Goal: Check status: Check status

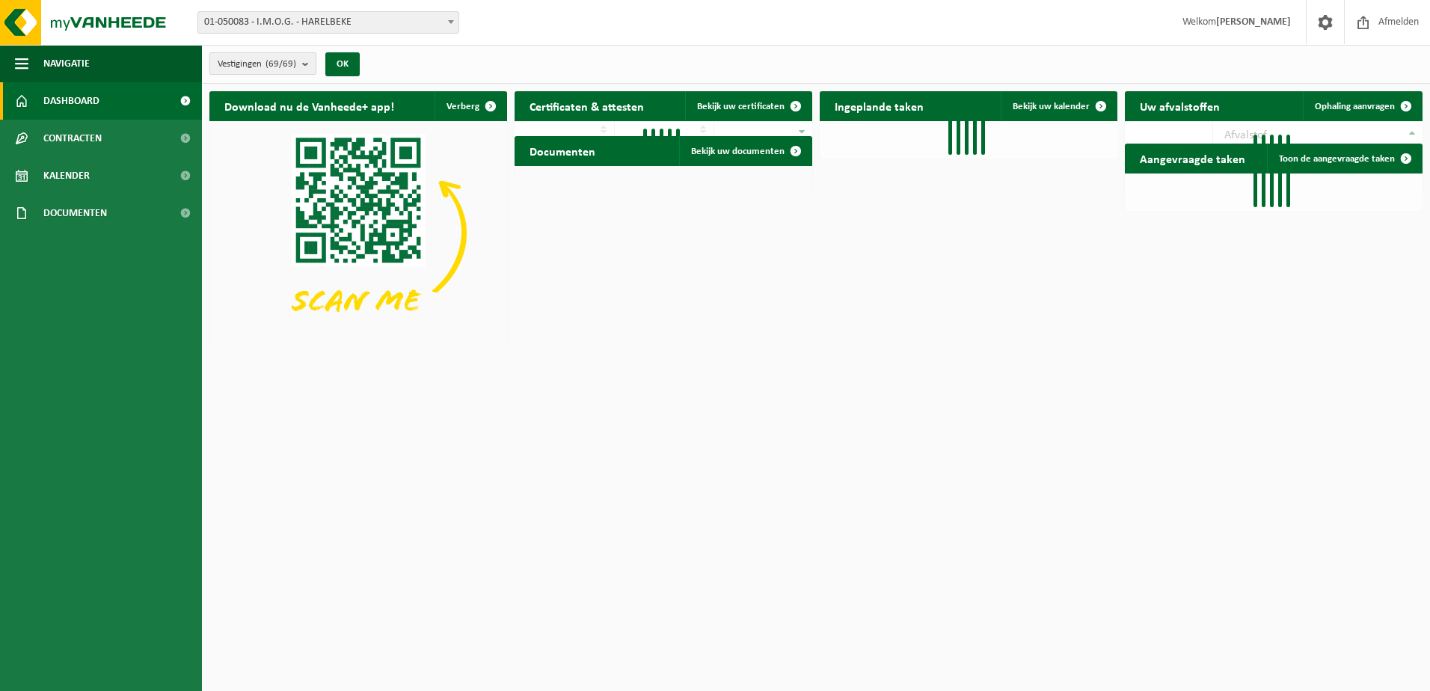
click at [310, 67] on b "submit" at bounding box center [308, 63] width 13 height 21
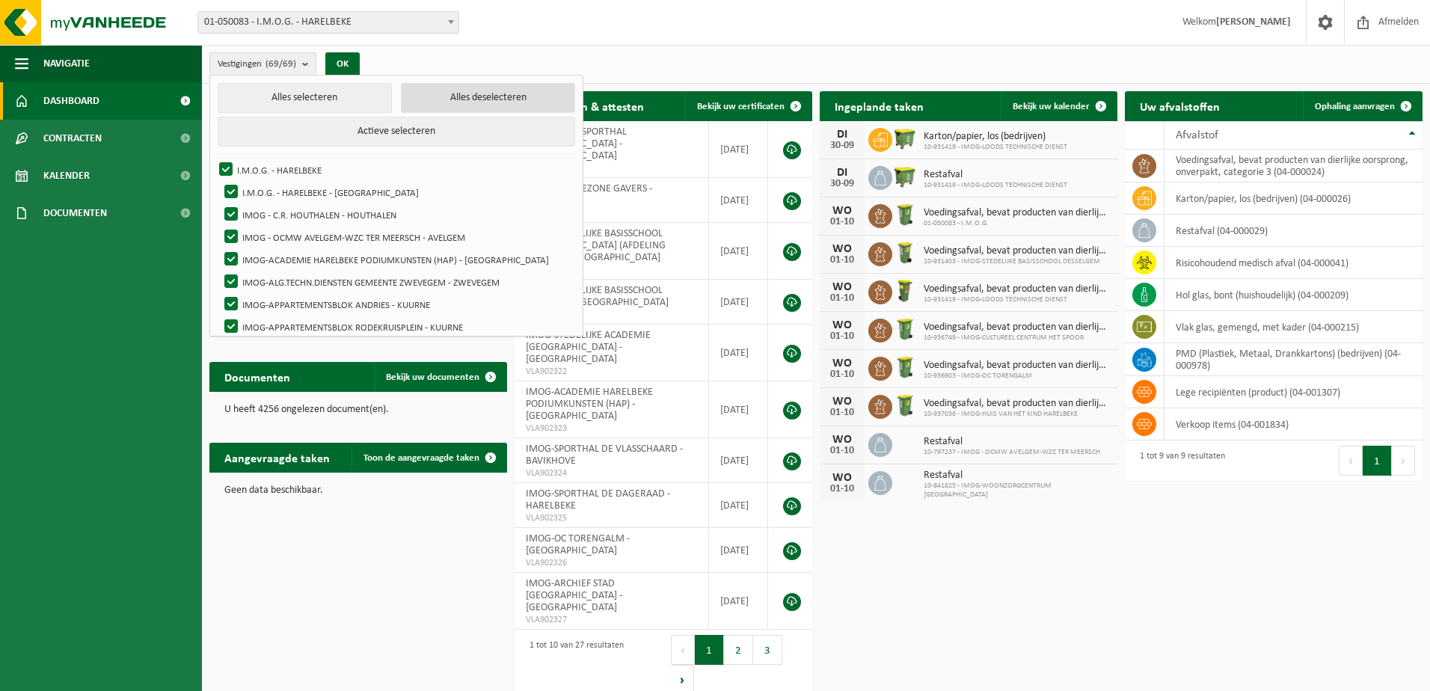
click at [463, 96] on button "Alles deselecteren" at bounding box center [488, 98] width 174 height 30
checkbox input "false"
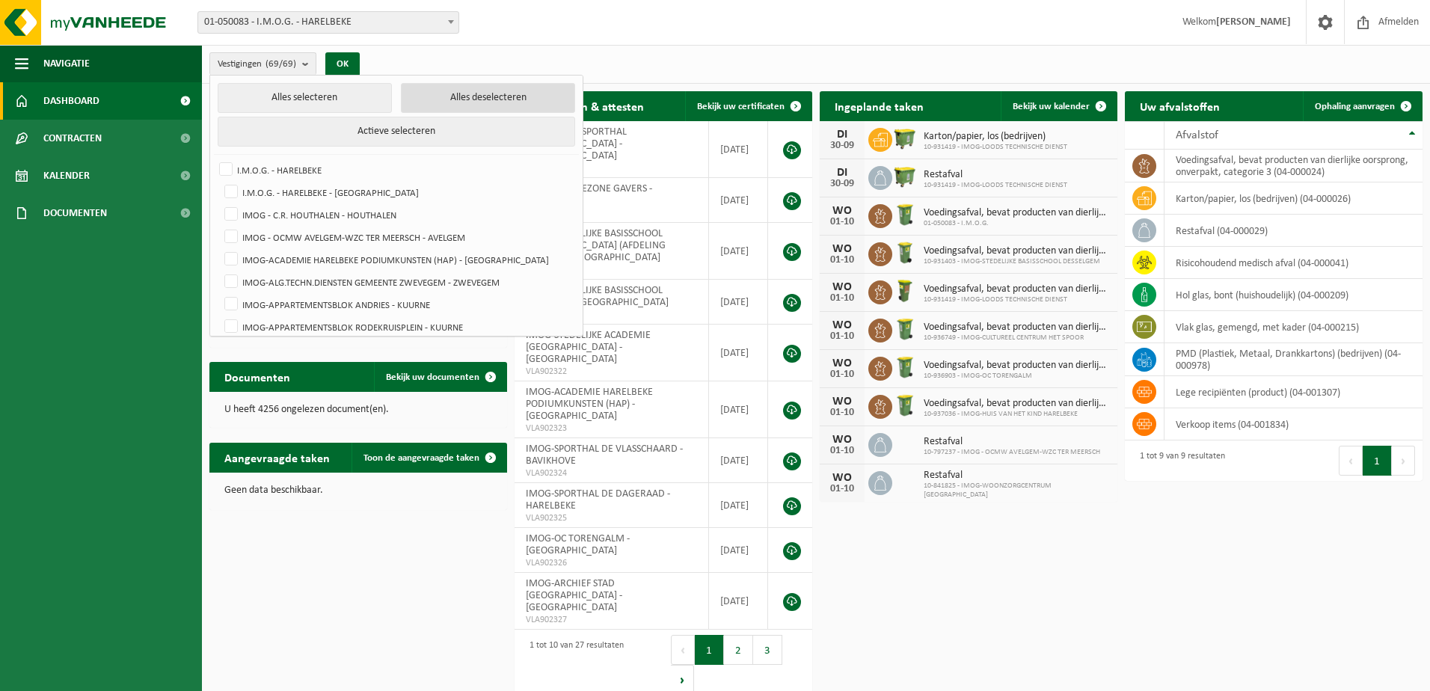
checkbox input "false"
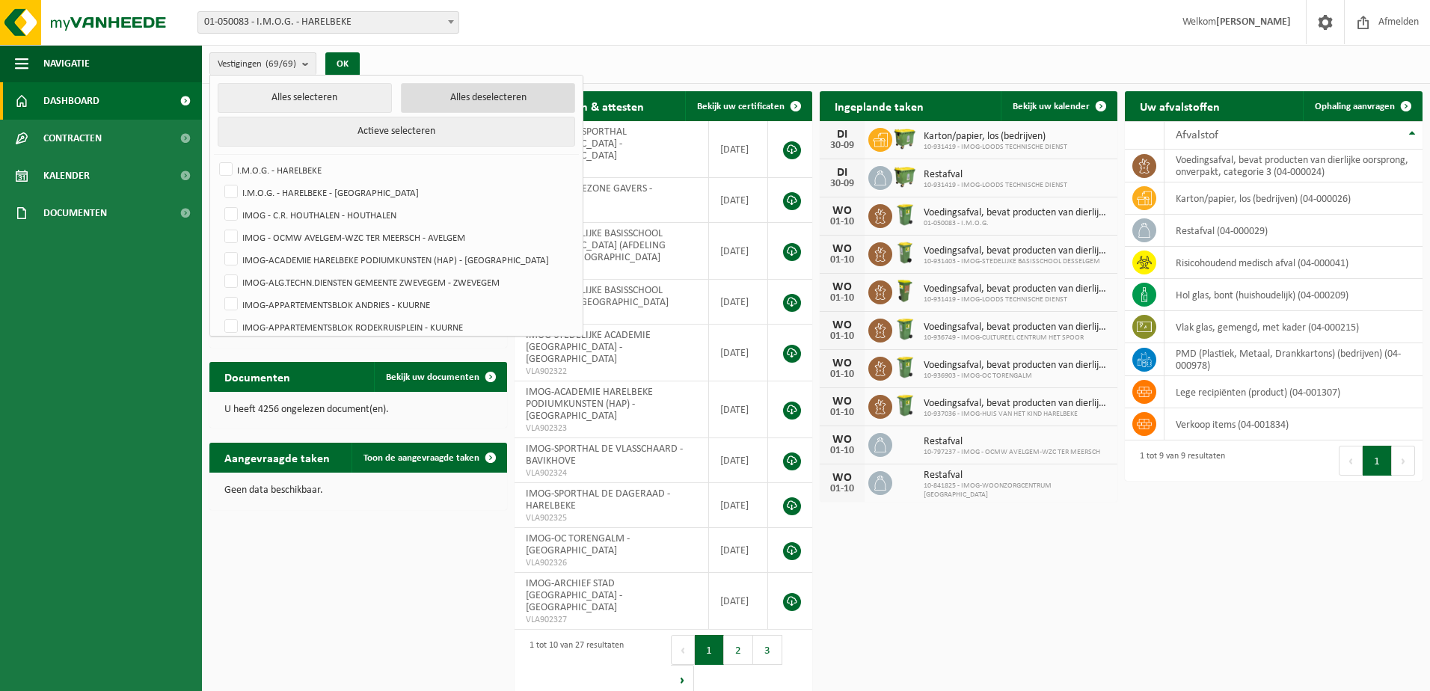
checkbox input "false"
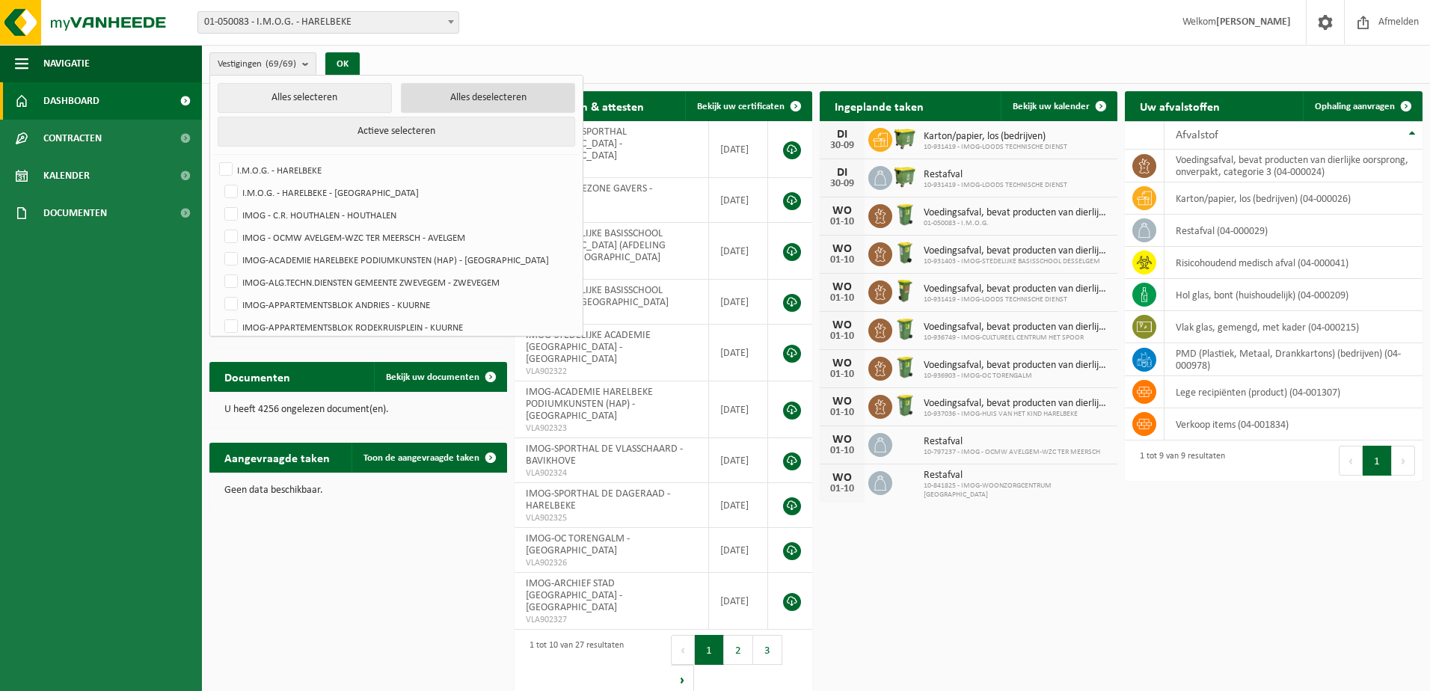
checkbox input "false"
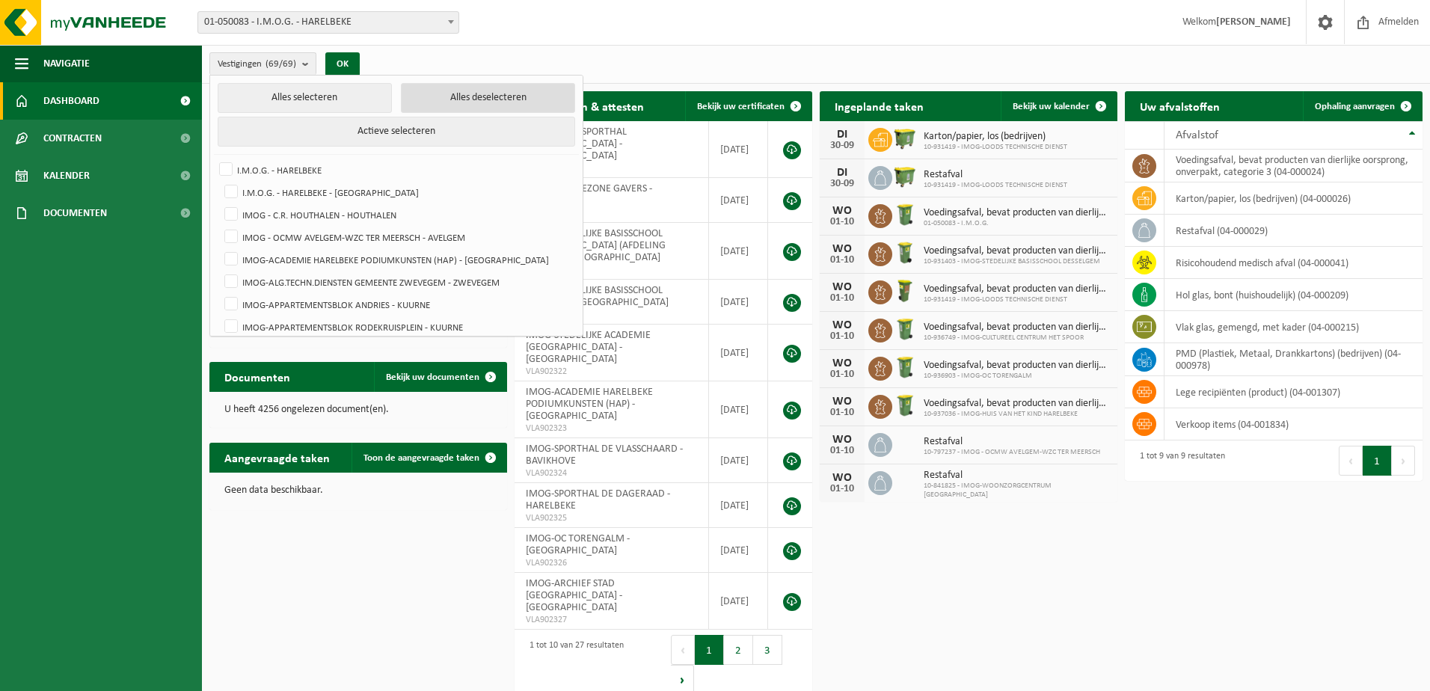
checkbox input "false"
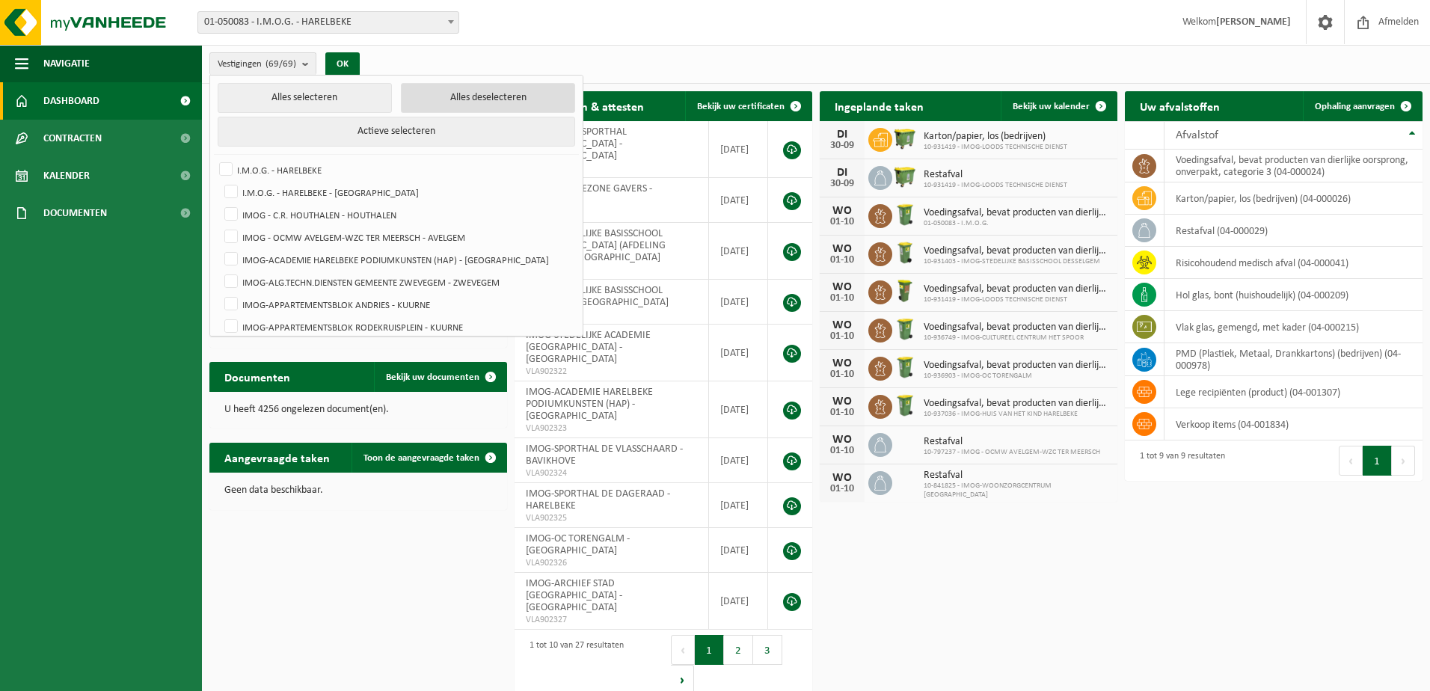
checkbox input "false"
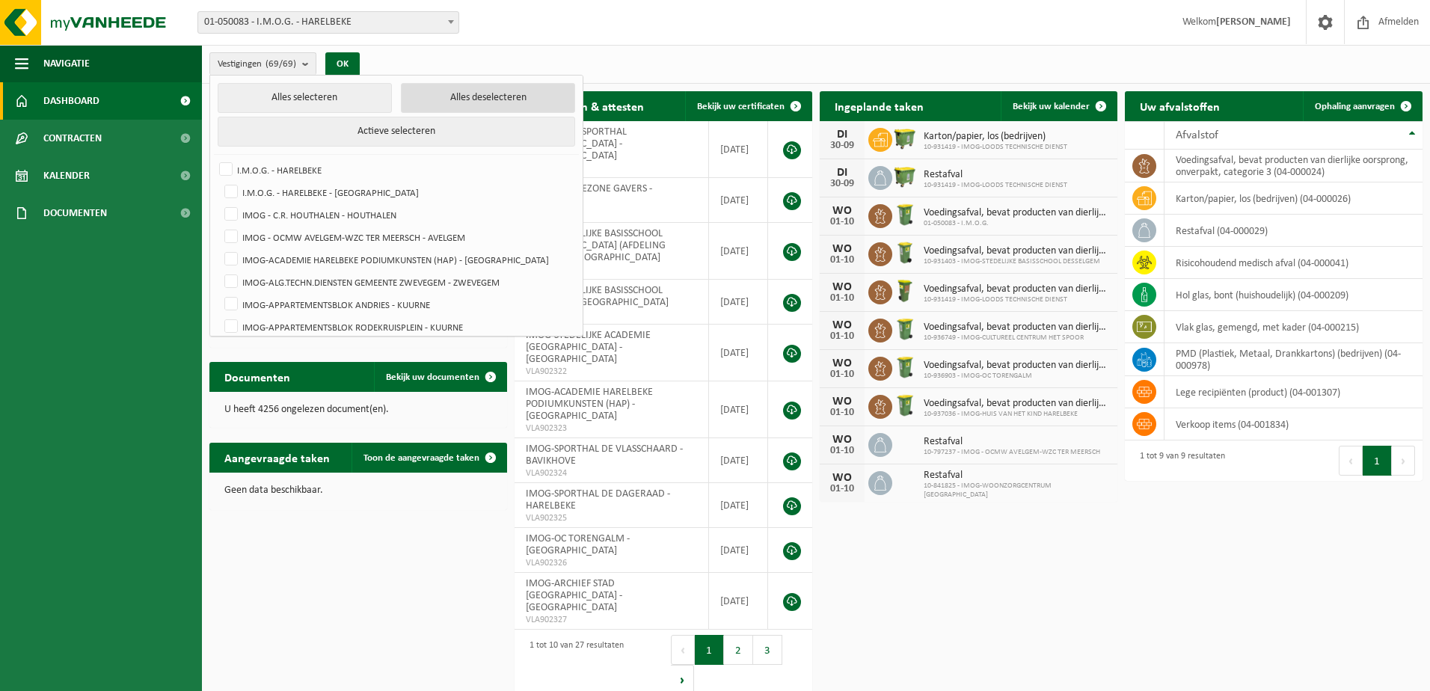
checkbox input "false"
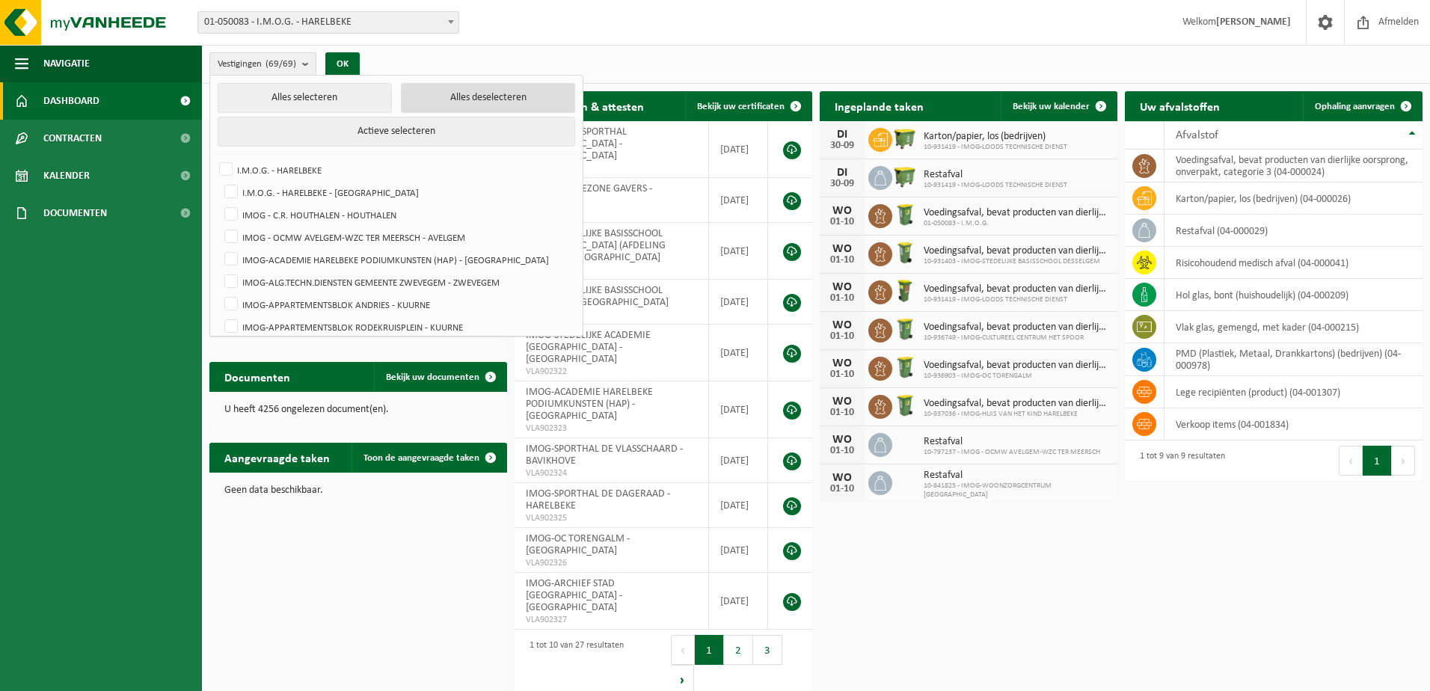
checkbox input "false"
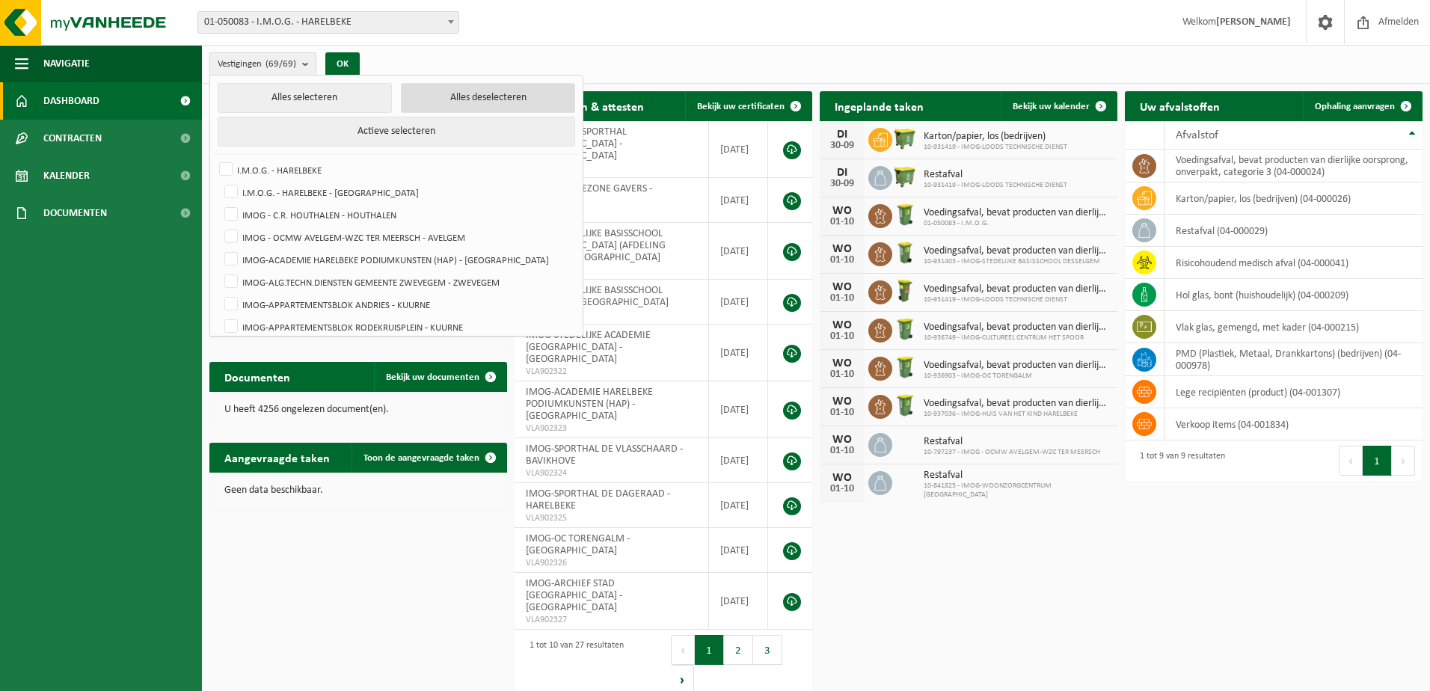
checkbox input "false"
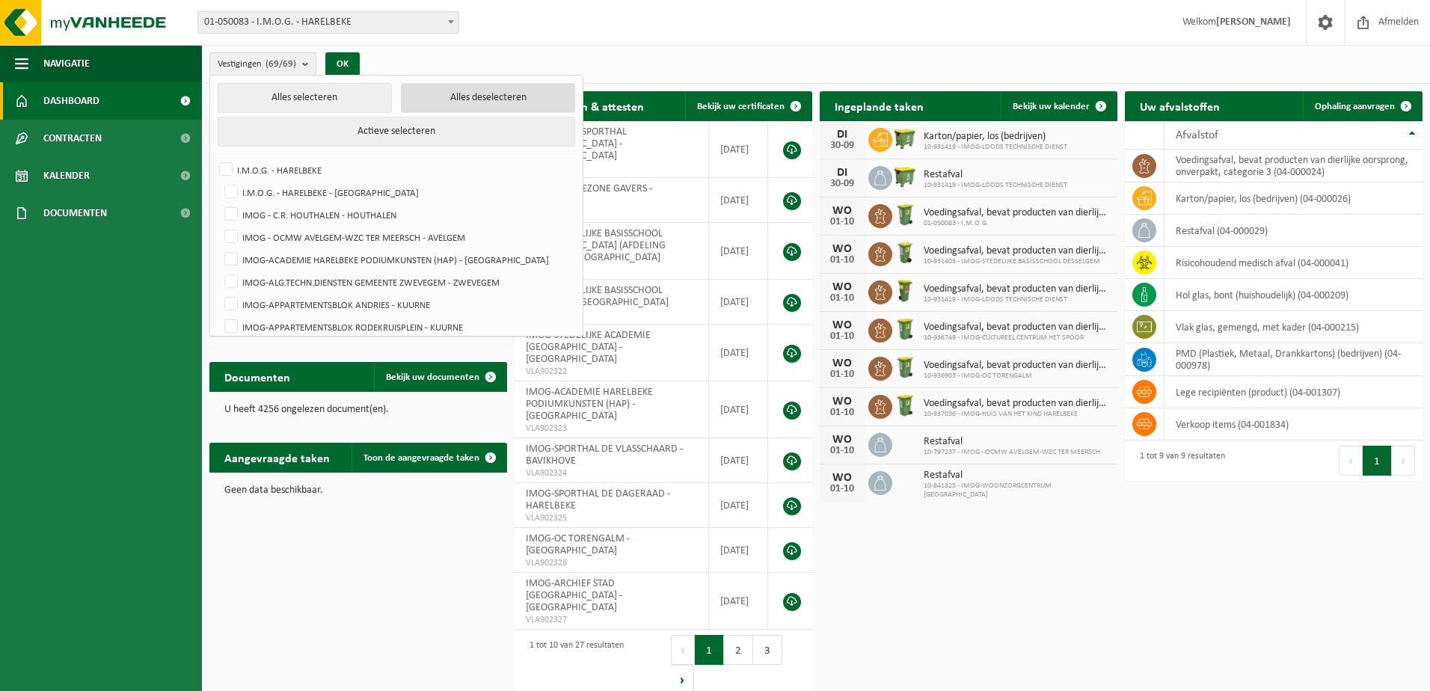
checkbox input "false"
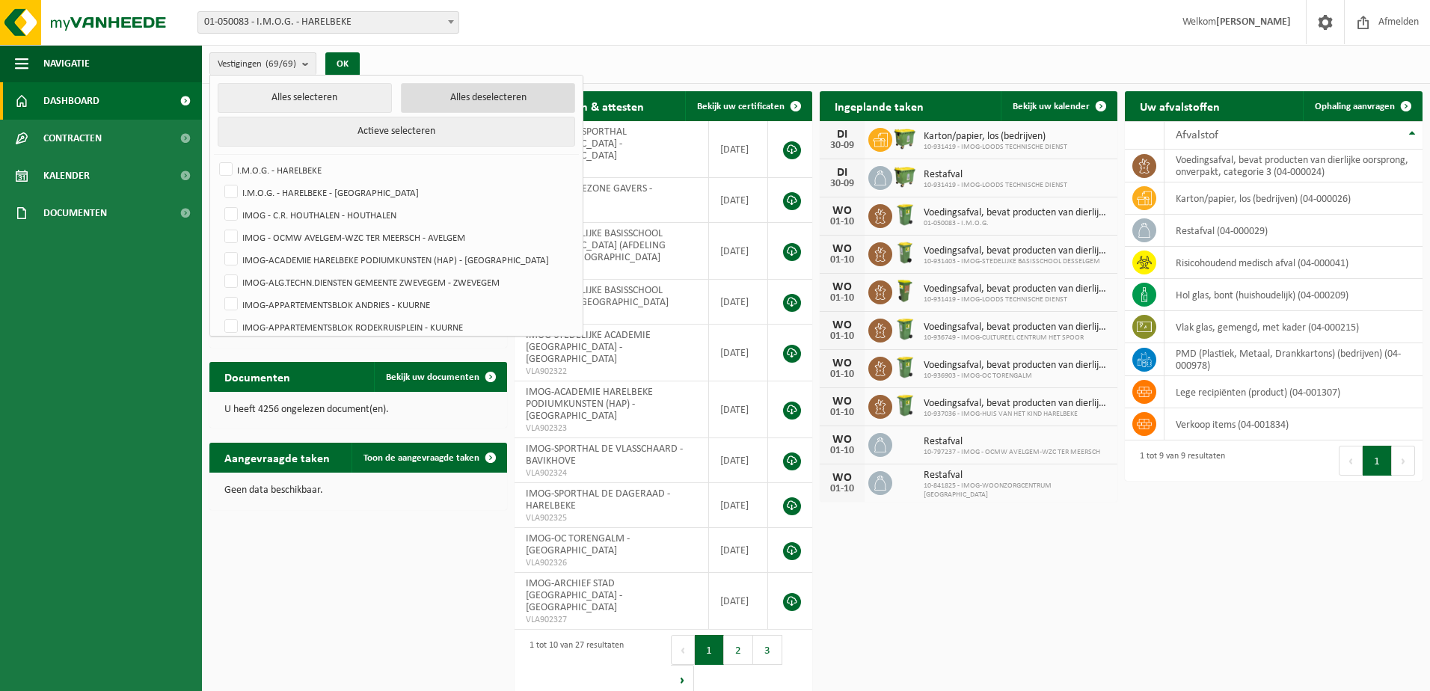
checkbox input "false"
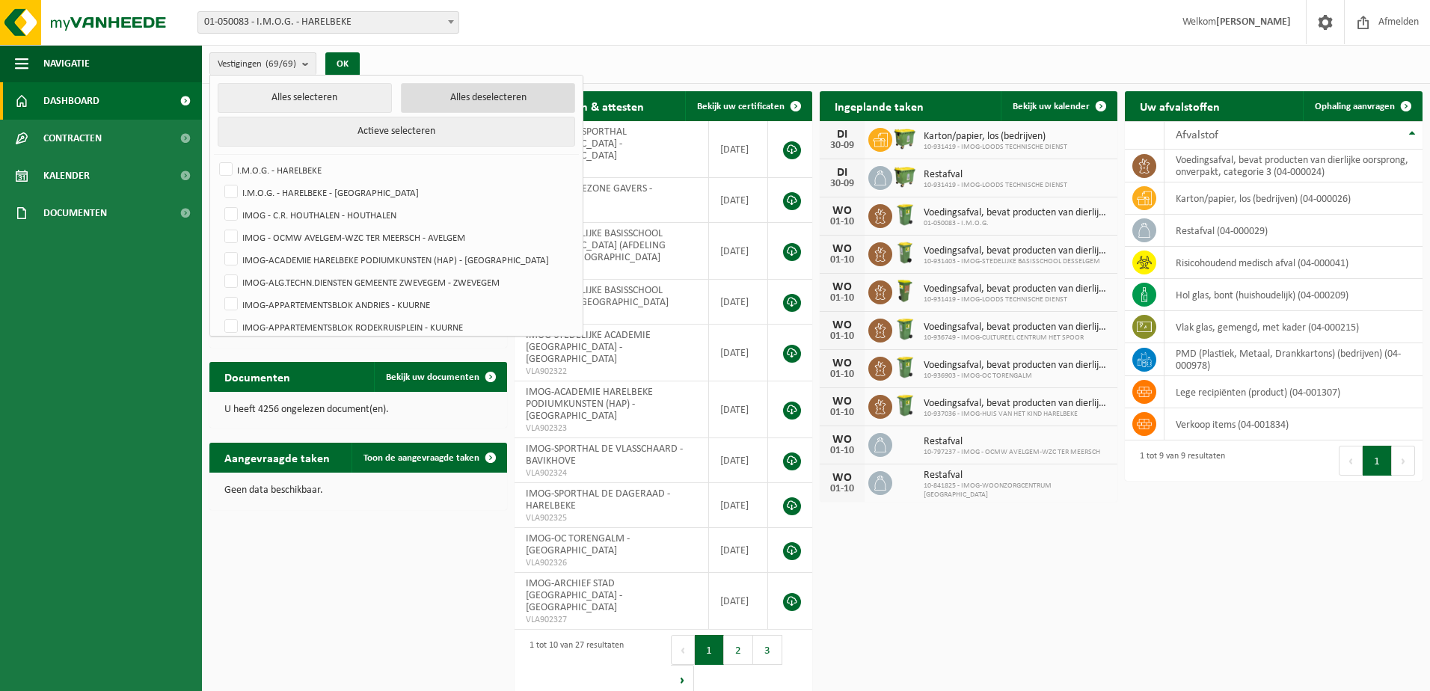
checkbox input "false"
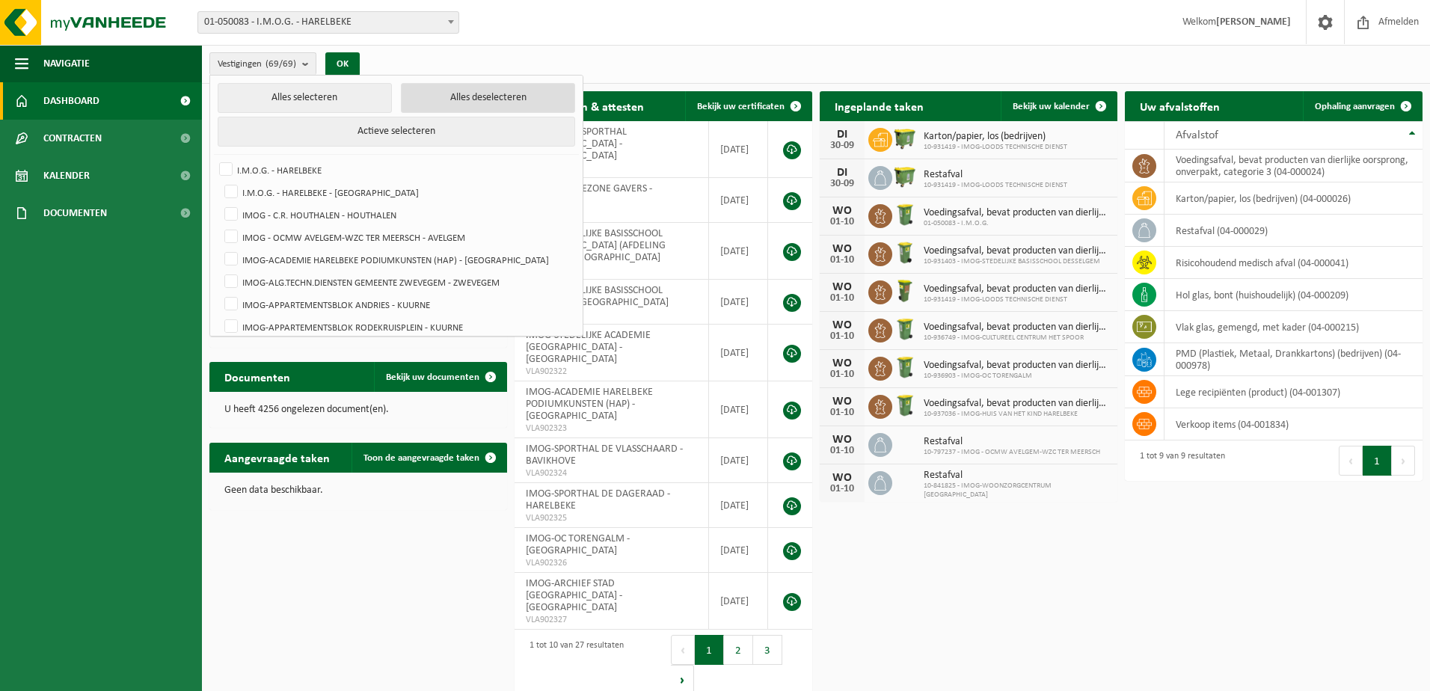
checkbox input "false"
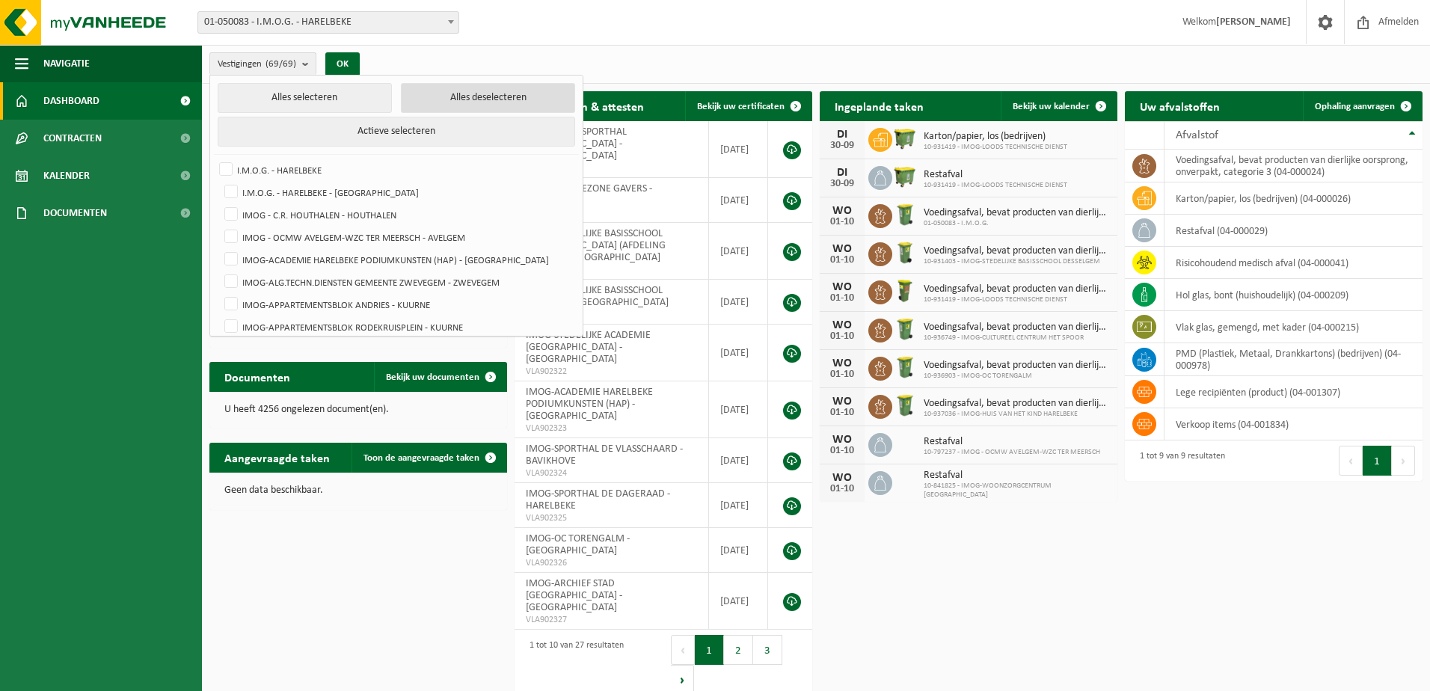
checkbox input "false"
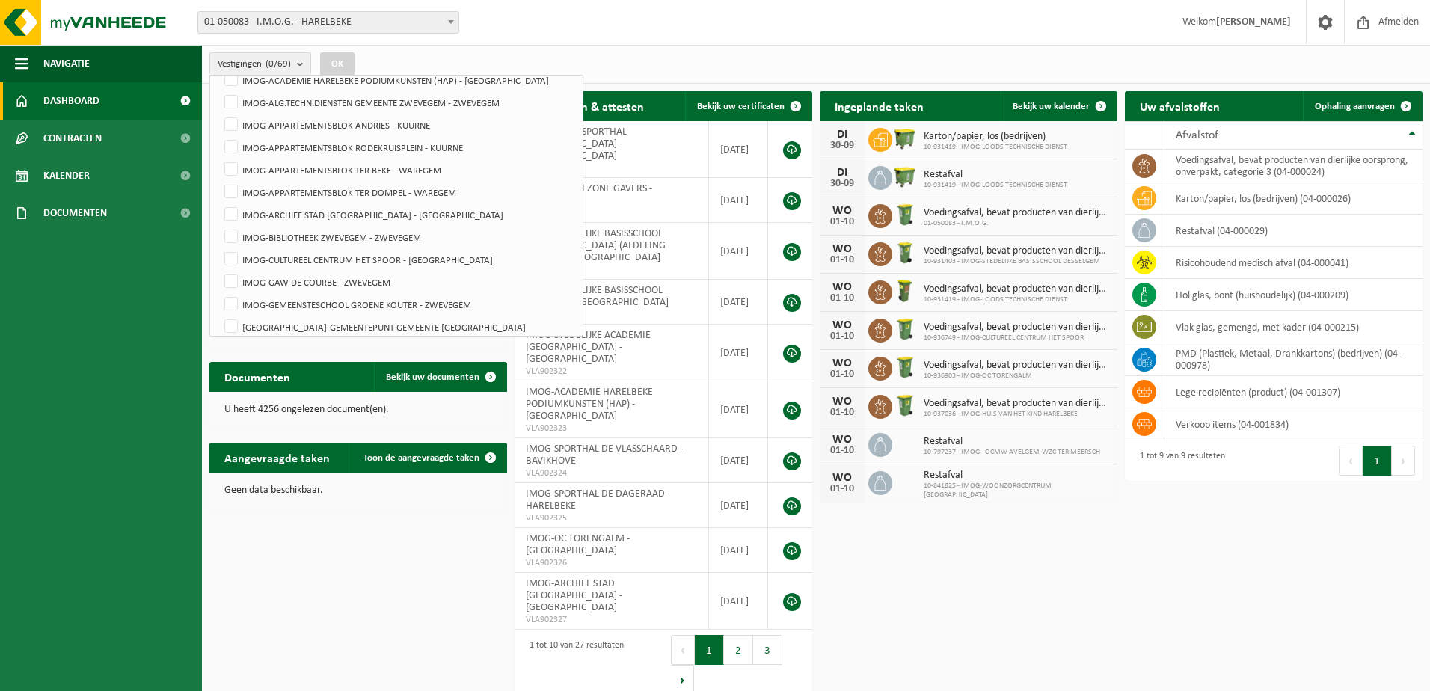
scroll to position [105, 0]
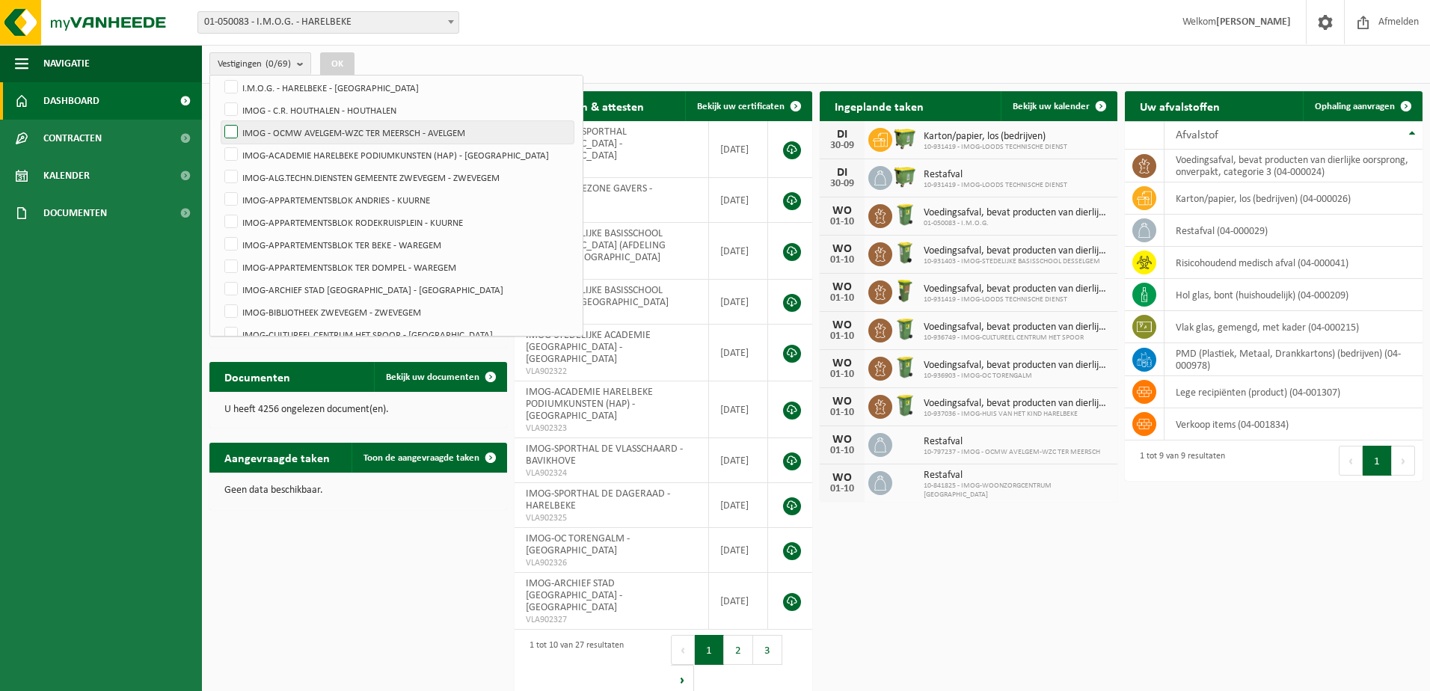
click at [233, 130] on label "IMOG - OCMW AVELGEM-WZC TER MEERSCH - AVELGEM" at bounding box center [397, 132] width 352 height 22
click at [219, 121] on input "IMOG - OCMW AVELGEM-WZC TER MEERSCH - AVELGEM" at bounding box center [218, 120] width 1 height 1
checkbox input "true"
click at [346, 55] on button "OK" at bounding box center [337, 64] width 34 height 24
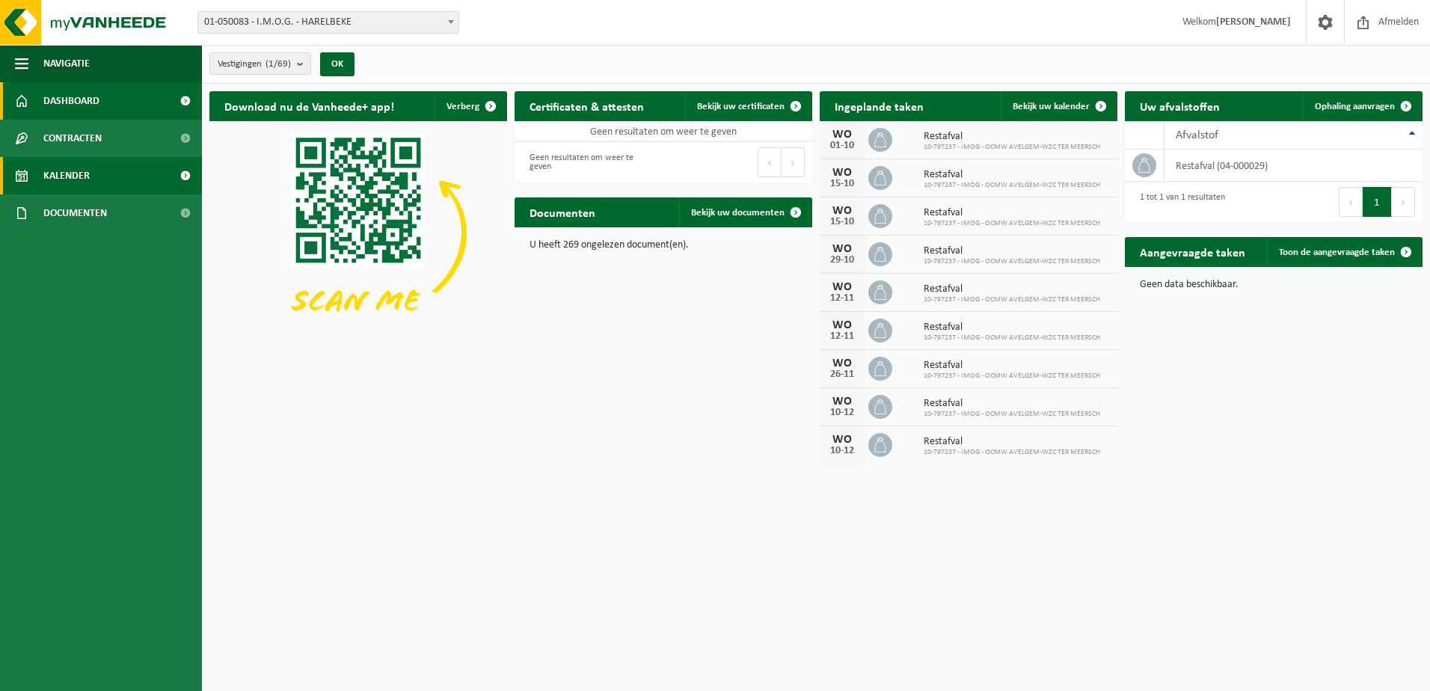
click at [99, 173] on link "Kalender" at bounding box center [101, 175] width 202 height 37
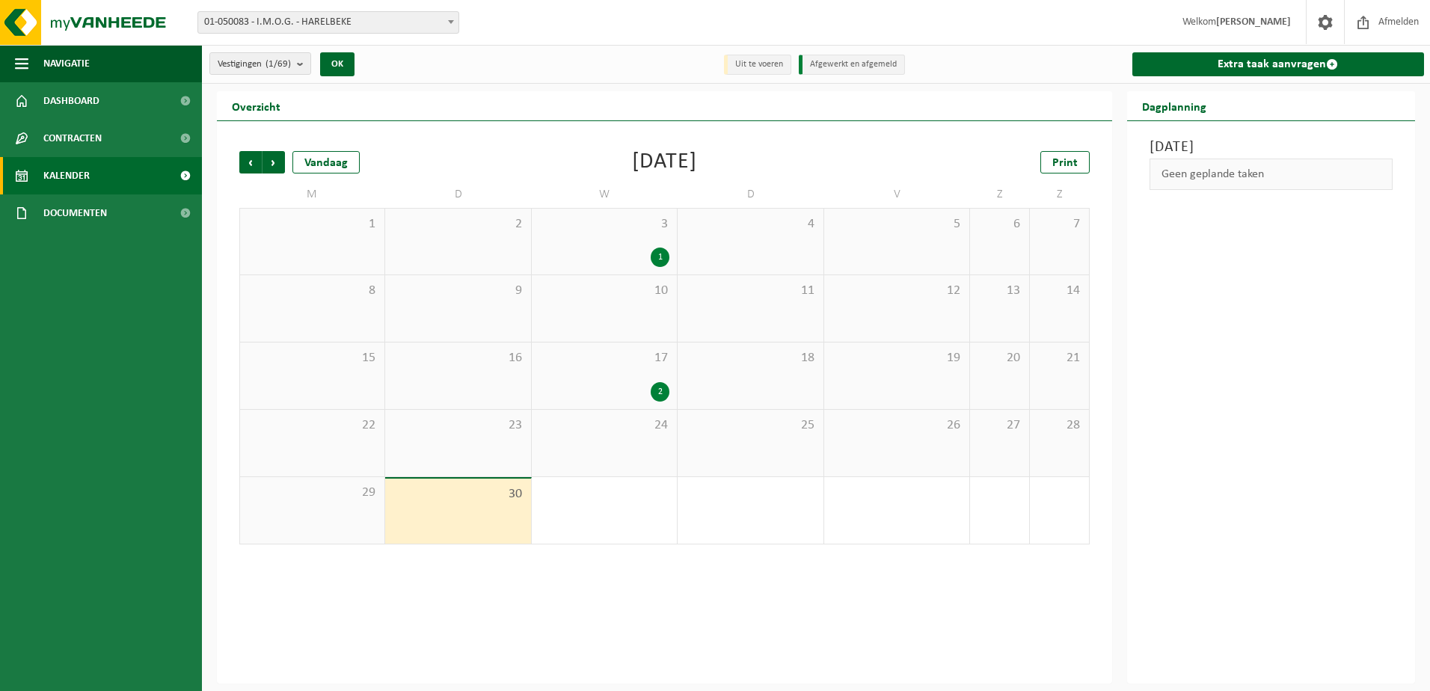
click at [627, 378] on div "17 2" at bounding box center [604, 375] width 145 height 67
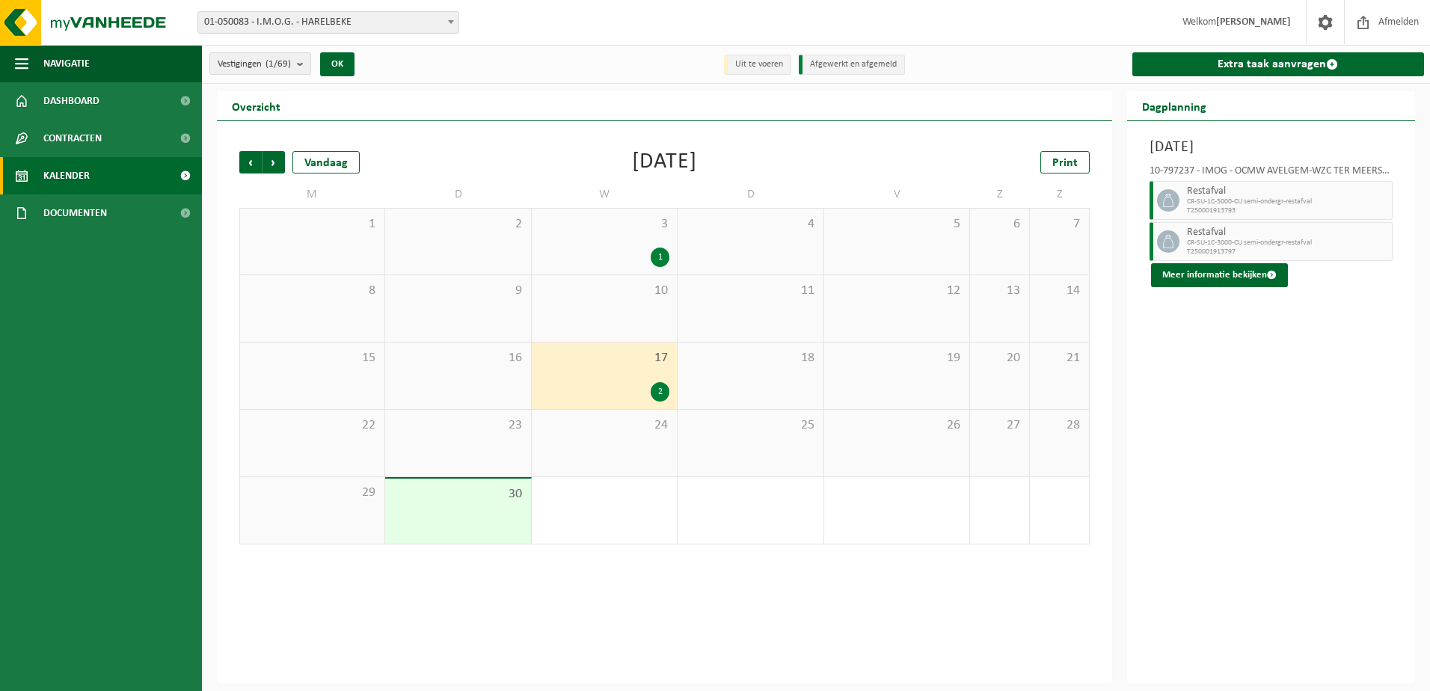
click at [1222, 242] on span "CR-SU-1C-3000-CU semi-ondergr-restafval" at bounding box center [1288, 243] width 202 height 9
click at [1219, 272] on button "Meer informatie bekijken" at bounding box center [1219, 275] width 137 height 24
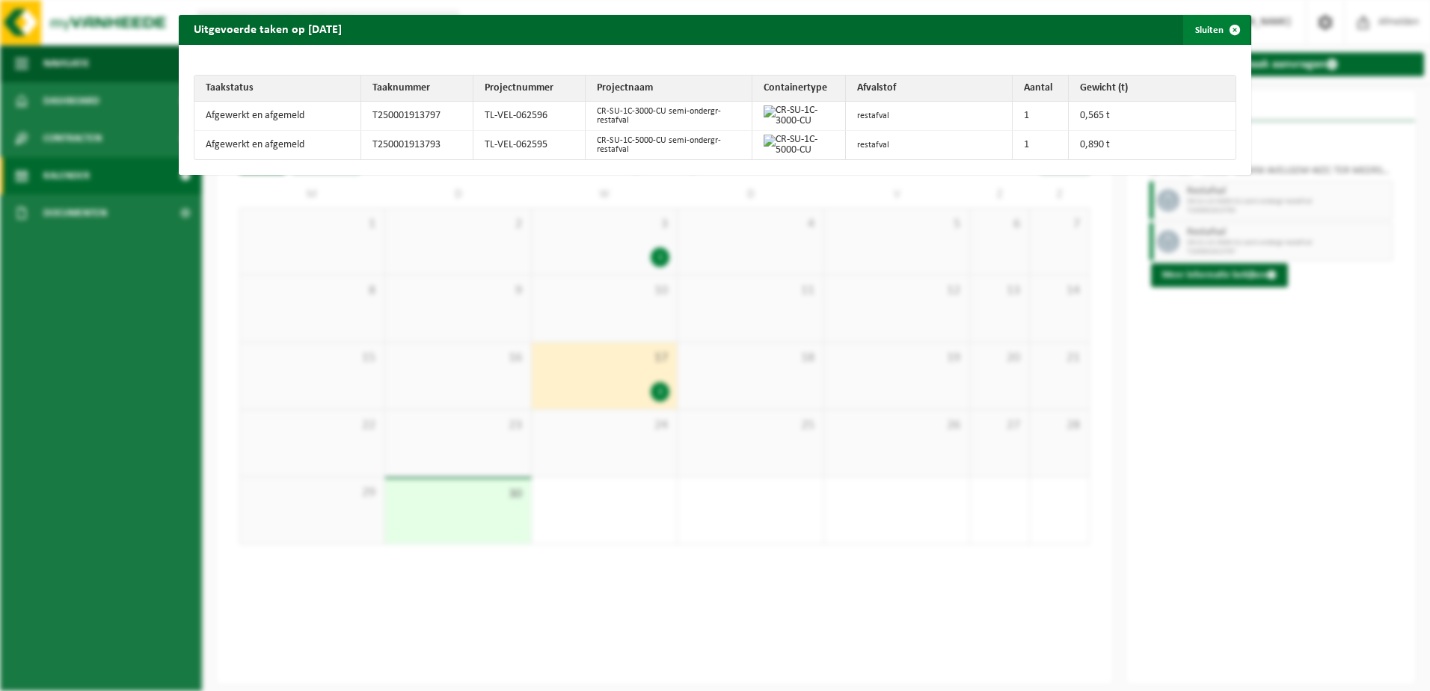
click at [1206, 33] on button "Sluiten" at bounding box center [1216, 30] width 67 height 30
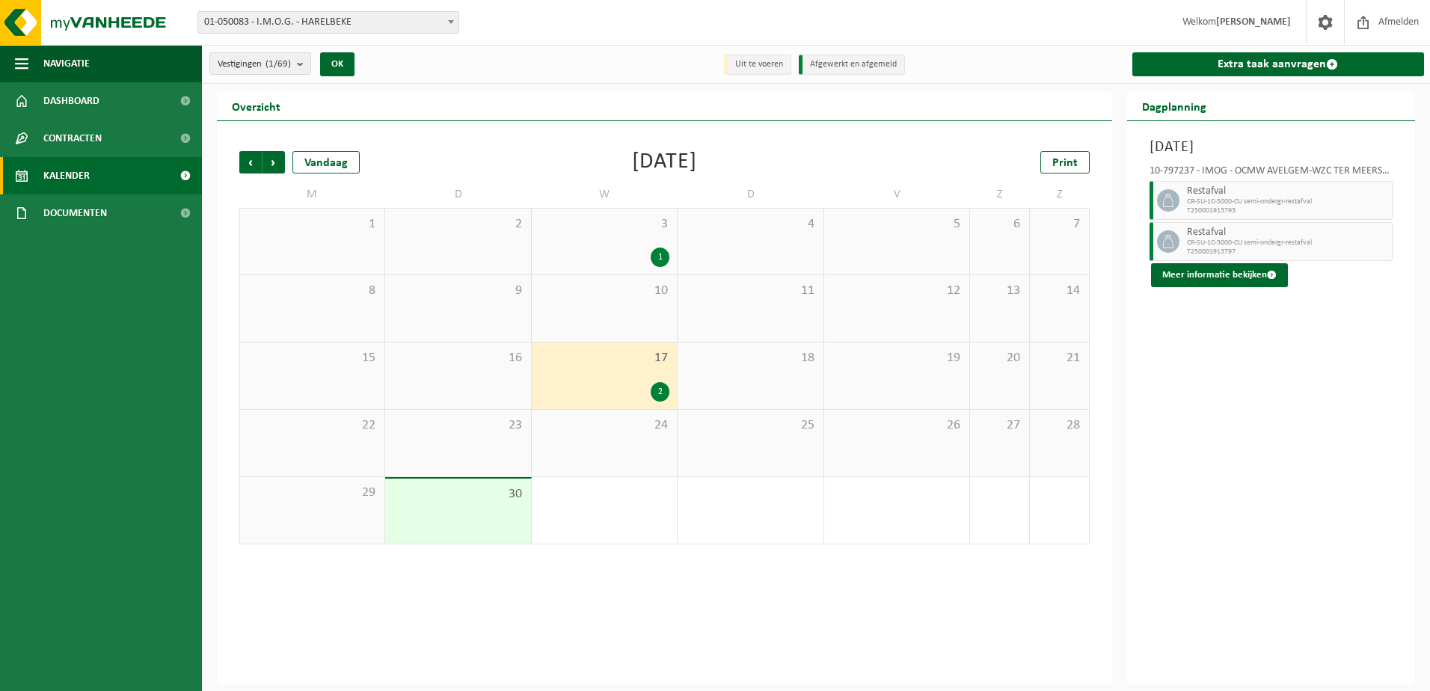
click at [605, 257] on div "1" at bounding box center [604, 256] width 130 height 19
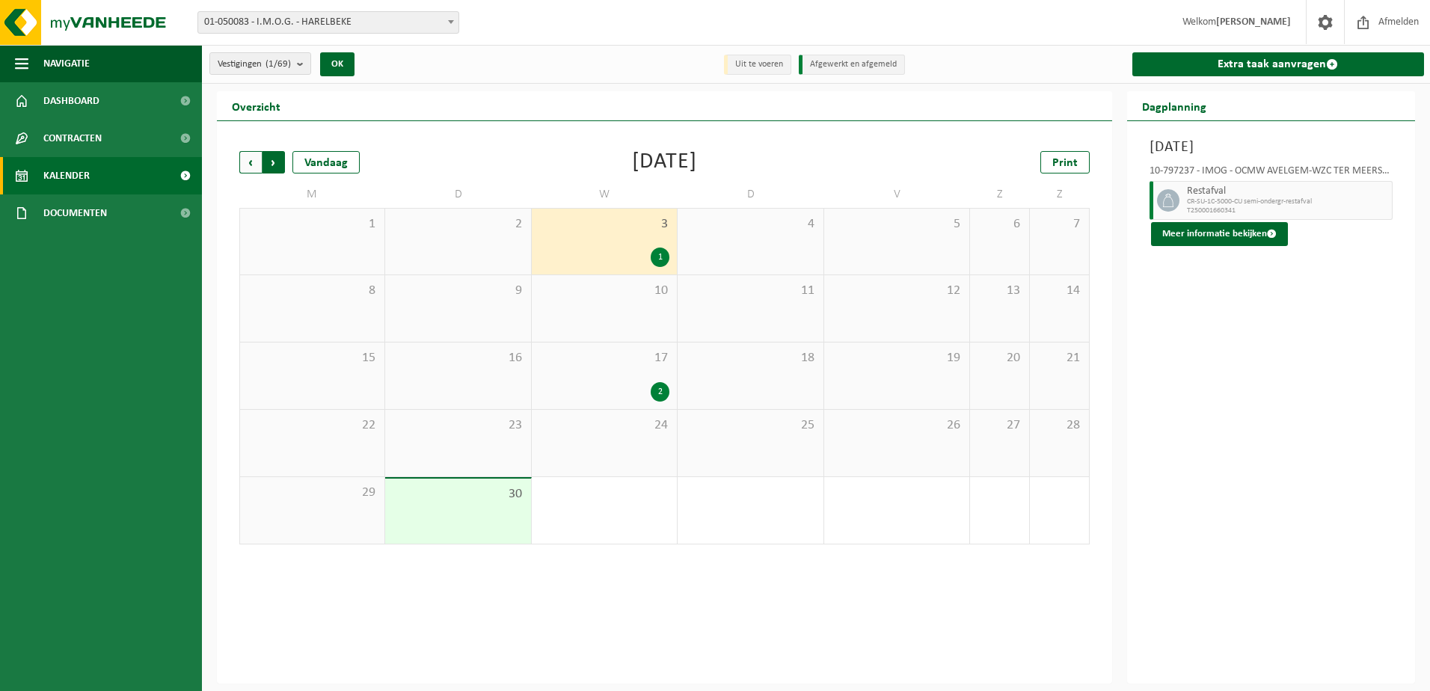
click at [256, 161] on span "Vorige" at bounding box center [250, 162] width 22 height 22
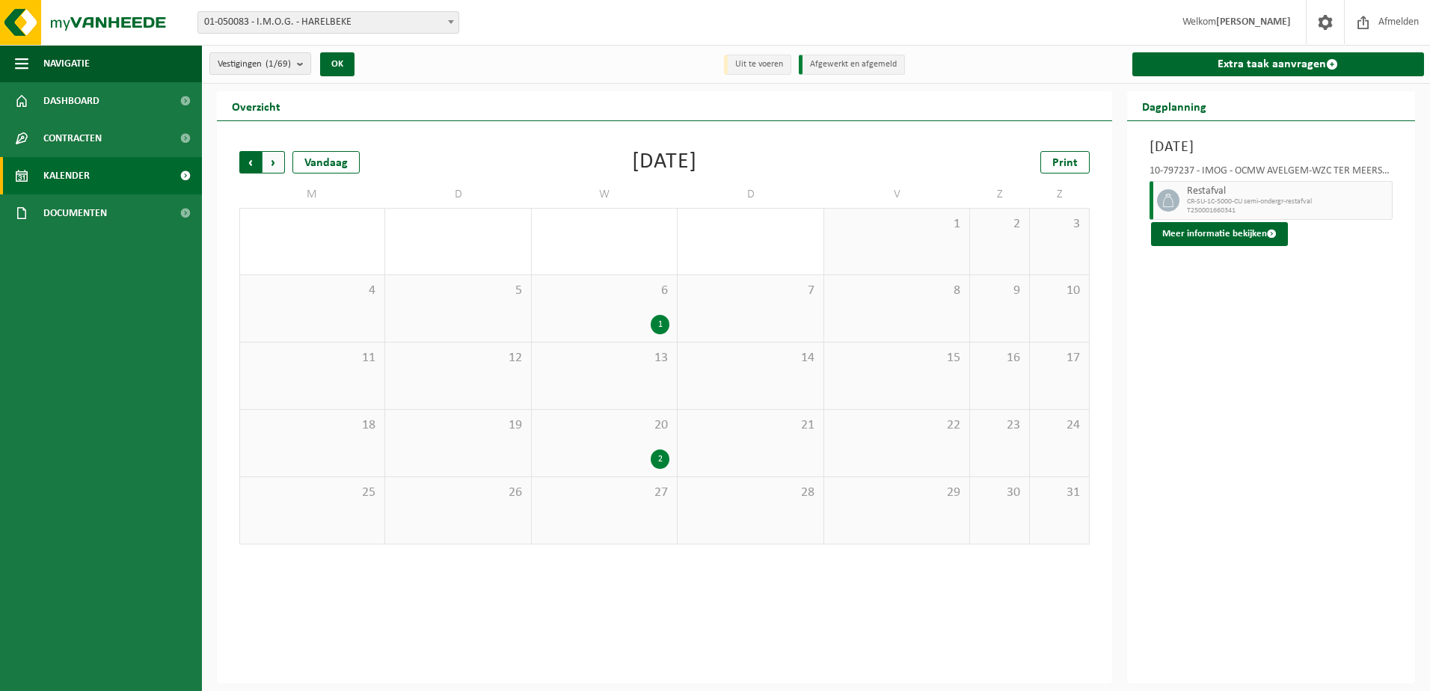
click at [281, 159] on span "Volgende" at bounding box center [273, 162] width 22 height 22
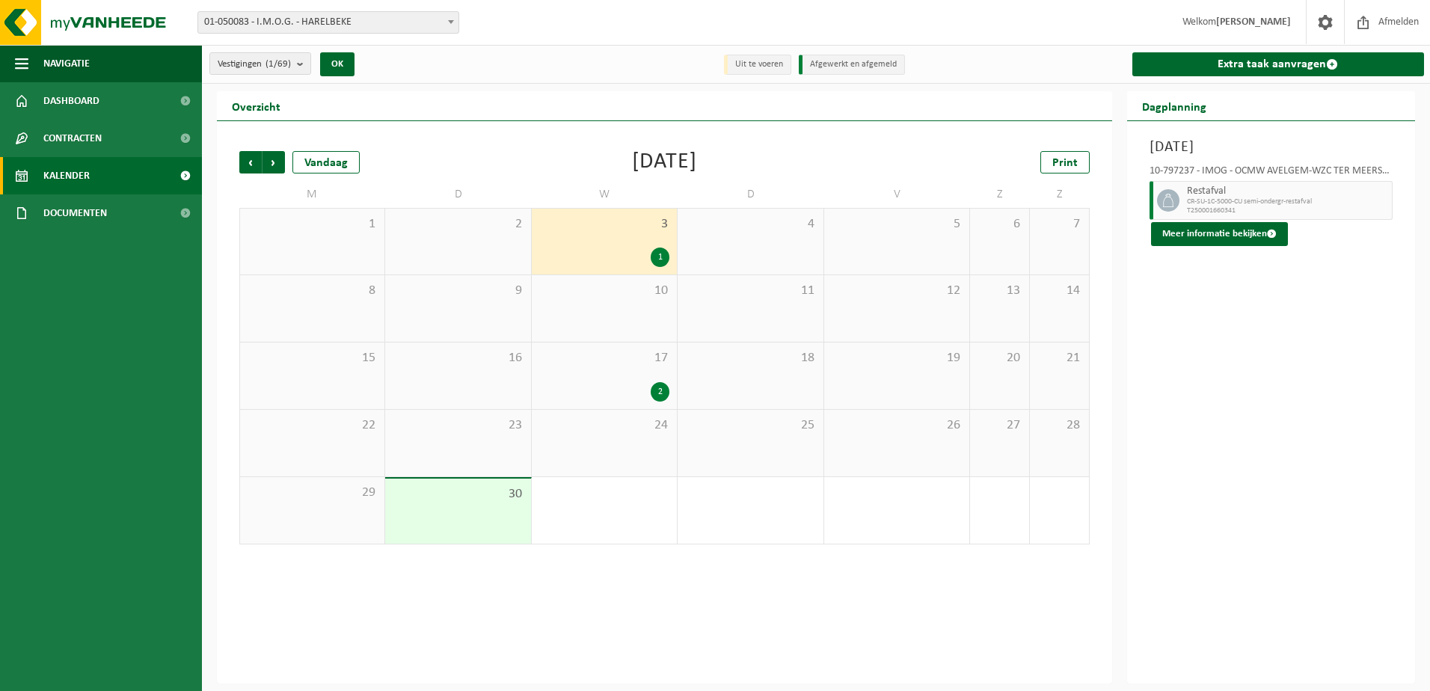
click at [281, 159] on span "Volgende" at bounding box center [273, 162] width 22 height 22
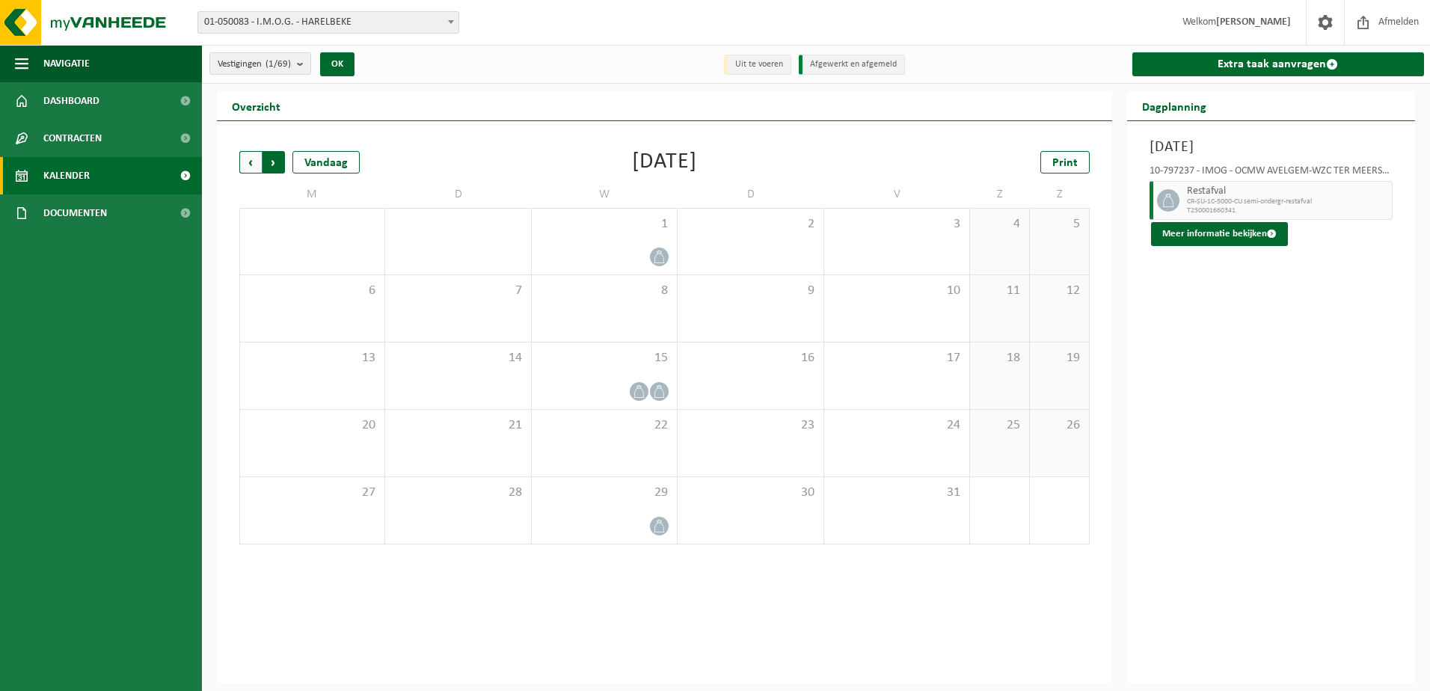
click at [248, 162] on span "Vorige" at bounding box center [250, 162] width 22 height 22
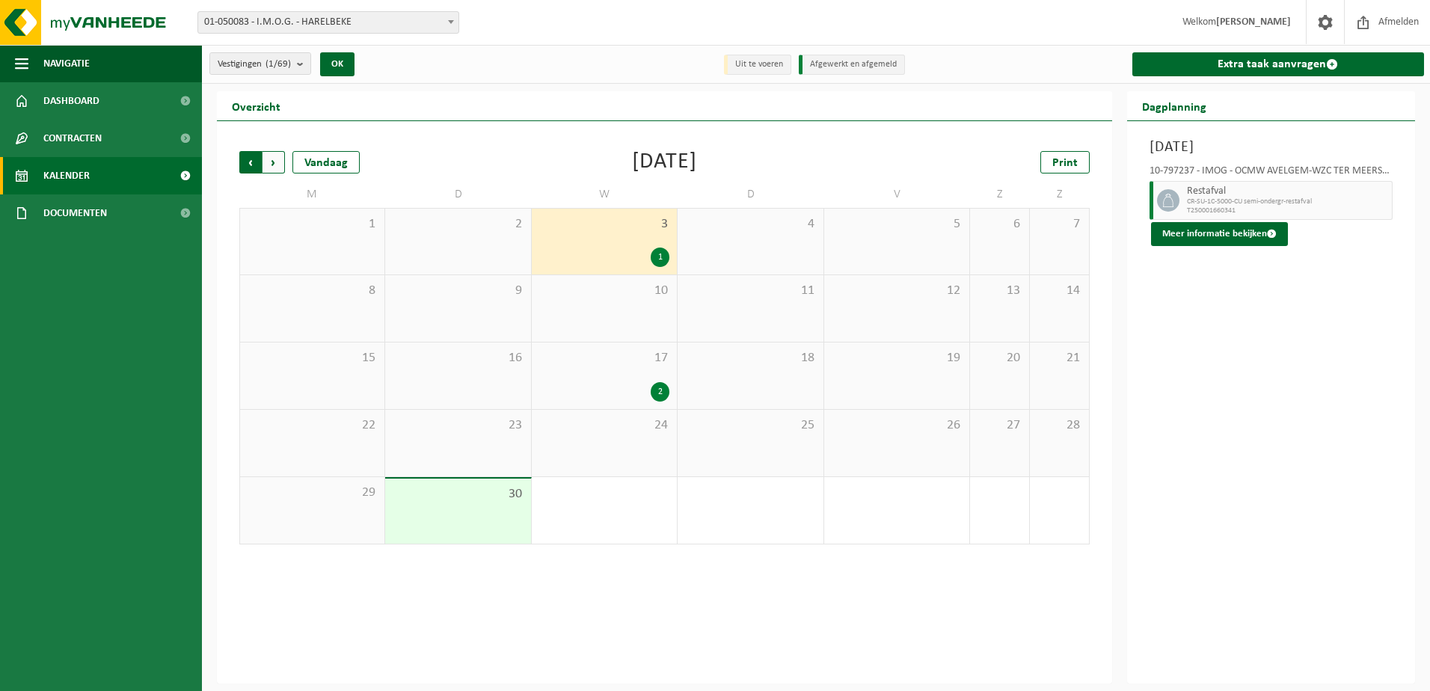
click at [265, 158] on span "Volgende" at bounding box center [273, 162] width 22 height 22
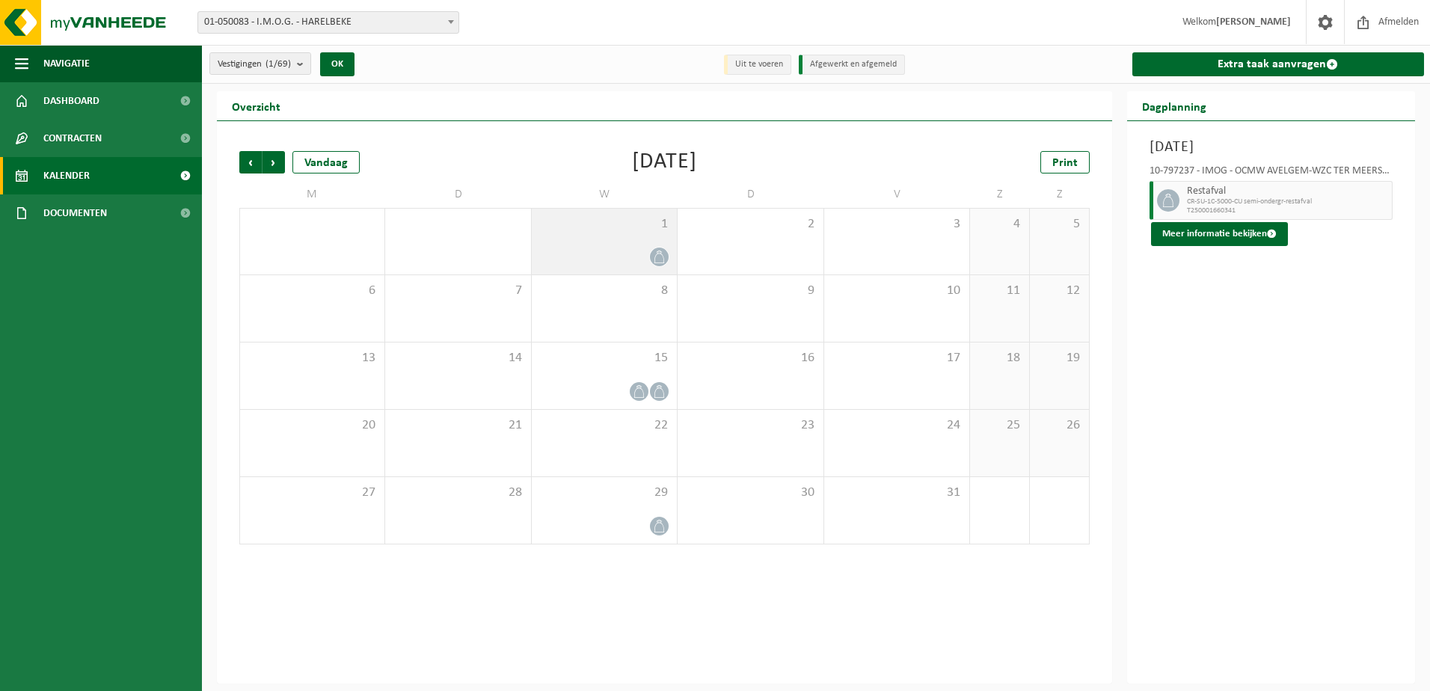
click at [609, 236] on div "1" at bounding box center [604, 242] width 145 height 66
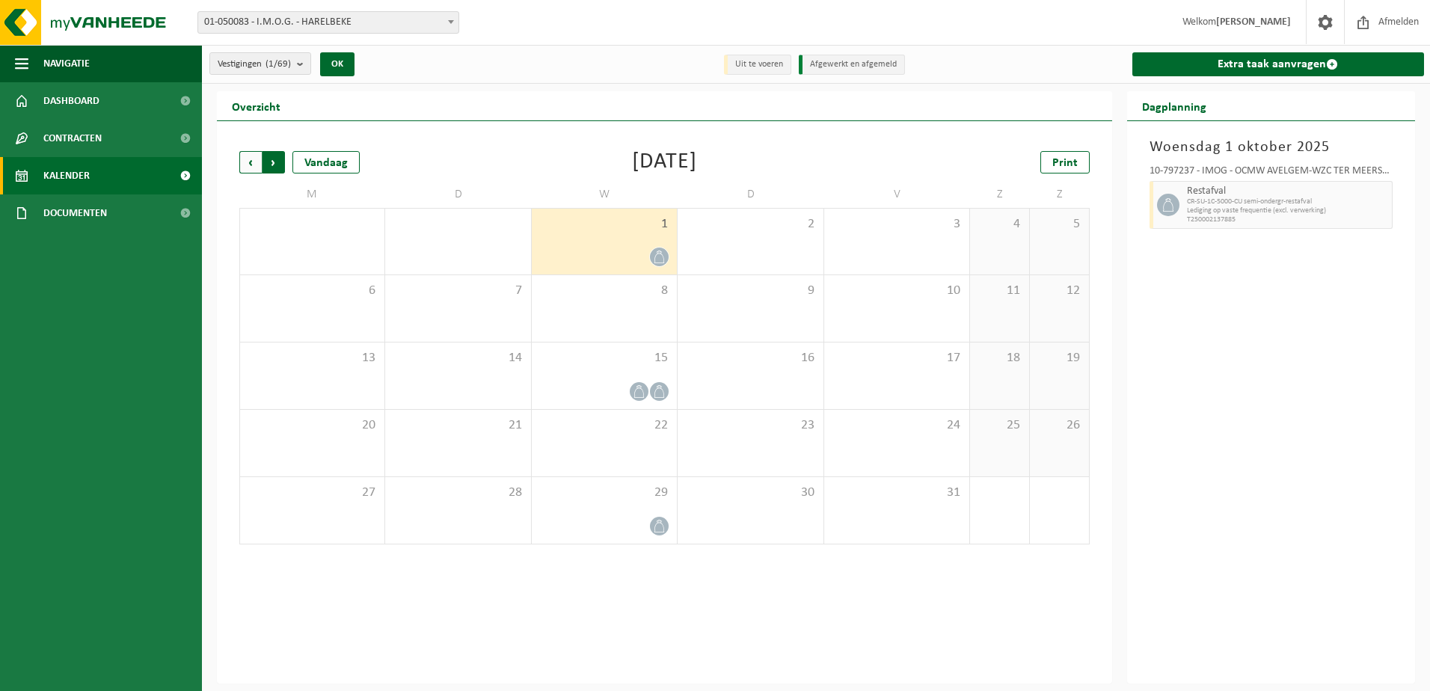
click at [252, 166] on span "Vorige" at bounding box center [250, 162] width 22 height 22
